Goal: Find contact information: Find contact information

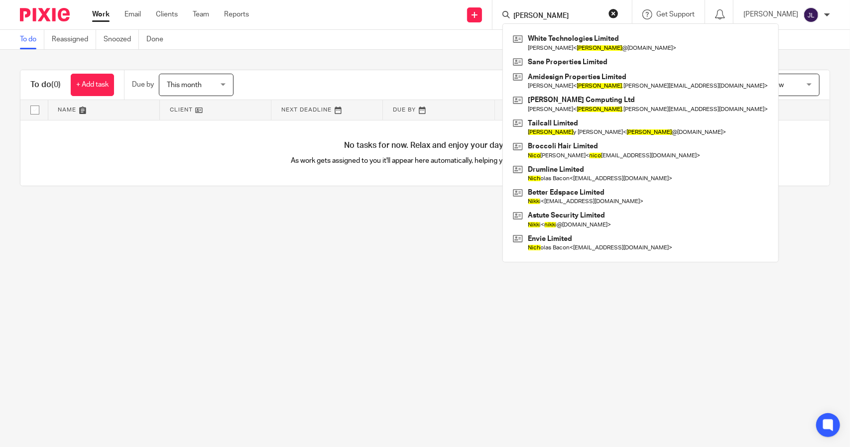
type input "[PERSON_NAME]"
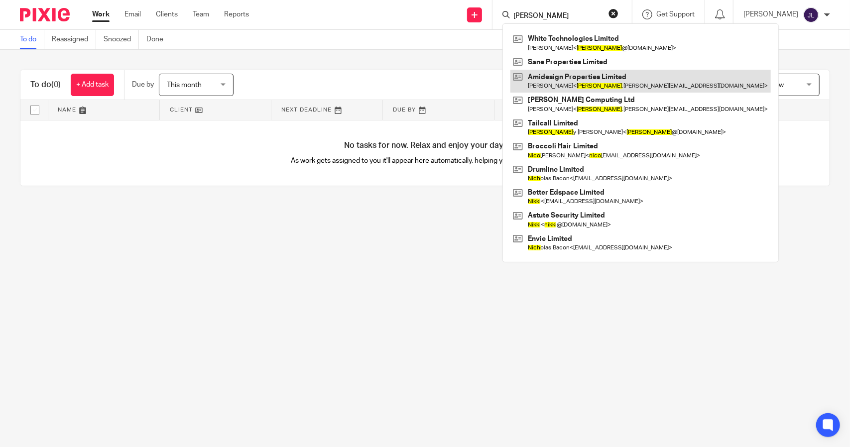
click at [651, 84] on link at bounding box center [640, 81] width 260 height 23
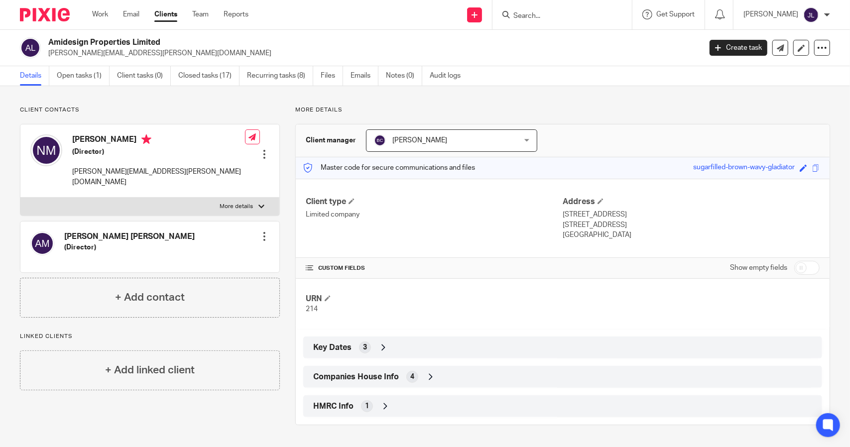
click at [125, 171] on p "[PERSON_NAME][EMAIL_ADDRESS][PERSON_NAME][DOMAIN_NAME]" at bounding box center [158, 177] width 173 height 20
drag, startPoint x: 163, startPoint y: 172, endPoint x: 72, endPoint y: 177, distance: 91.7
click at [72, 177] on div "[PERSON_NAME] (Director) [PERSON_NAME][EMAIL_ADDRESS][PERSON_NAME][DOMAIN_NAME]" at bounding box center [137, 160] width 214 height 63
copy p "[PERSON_NAME][EMAIL_ADDRESS][PERSON_NAME][DOMAIN_NAME]"
click at [530, 9] on form at bounding box center [565, 14] width 106 height 12
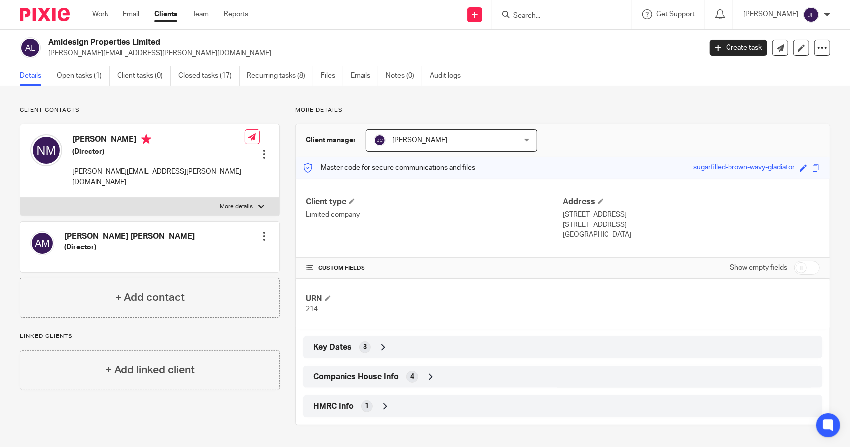
click at [532, 12] on input "Search" at bounding box center [557, 16] width 90 height 9
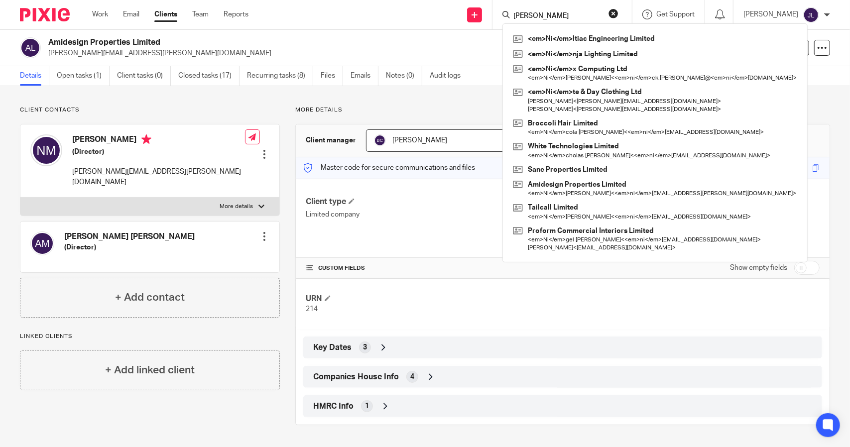
type input "[PERSON_NAME]"
click button "submit" at bounding box center [0, 0] width 0 height 0
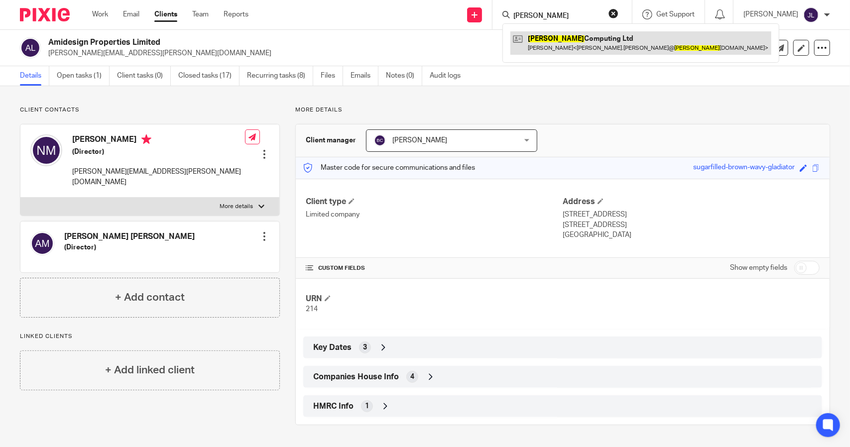
click at [578, 40] on link at bounding box center [640, 42] width 261 height 23
